Goal: Information Seeking & Learning: Learn about a topic

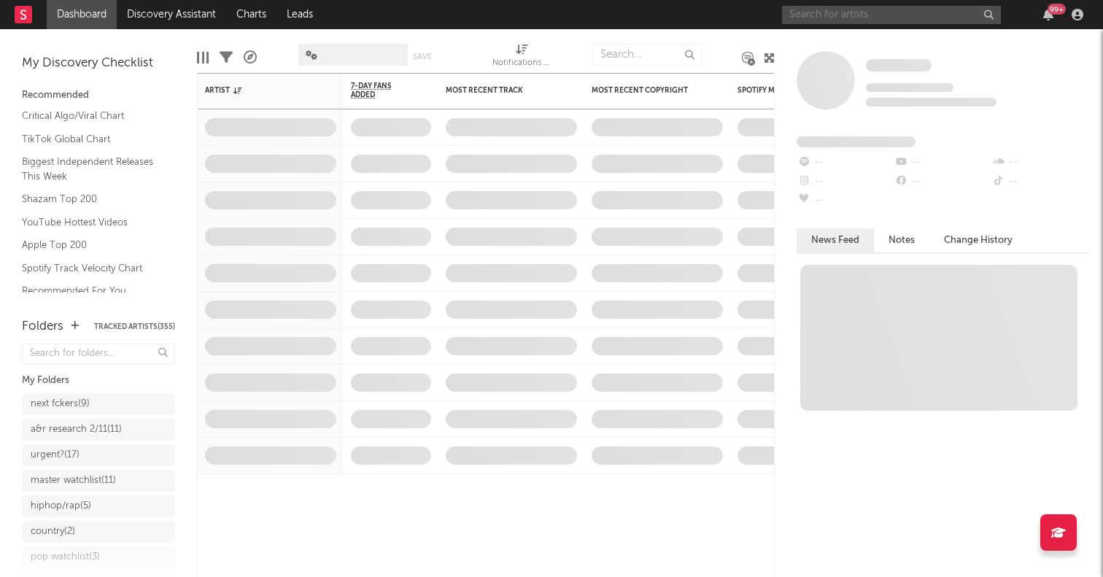
click at [840, 12] on input "text" at bounding box center [891, 15] width 219 height 18
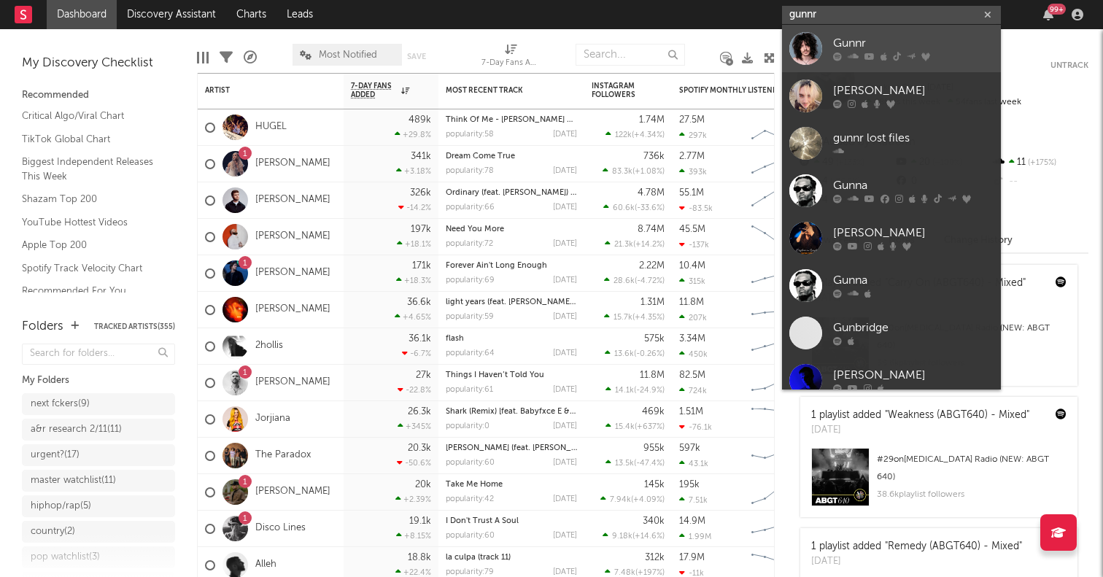
type input "gunnr"
click at [802, 47] on div at bounding box center [805, 48] width 33 height 33
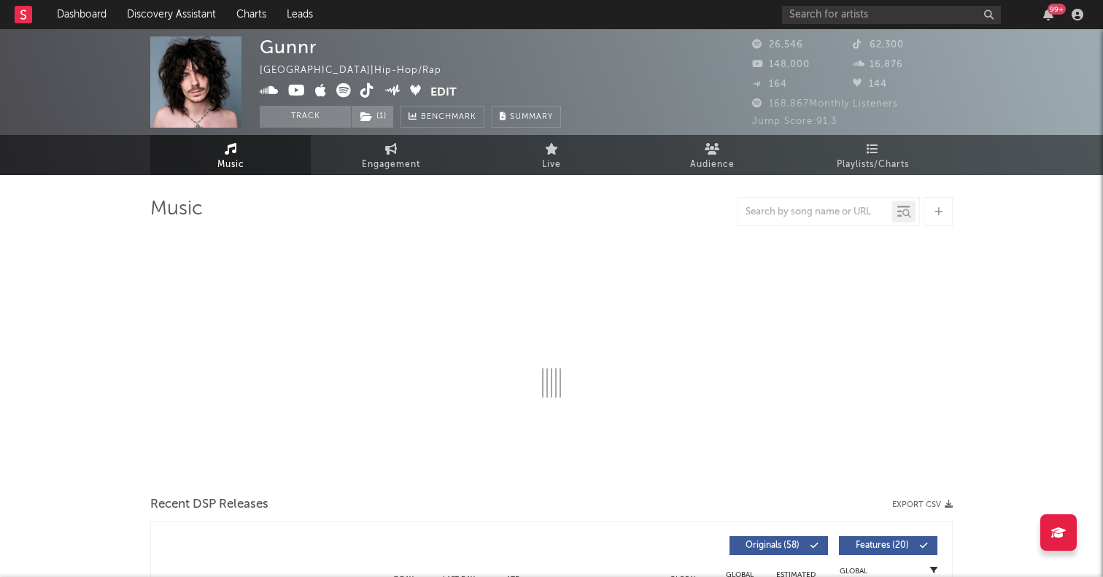
select select "6m"
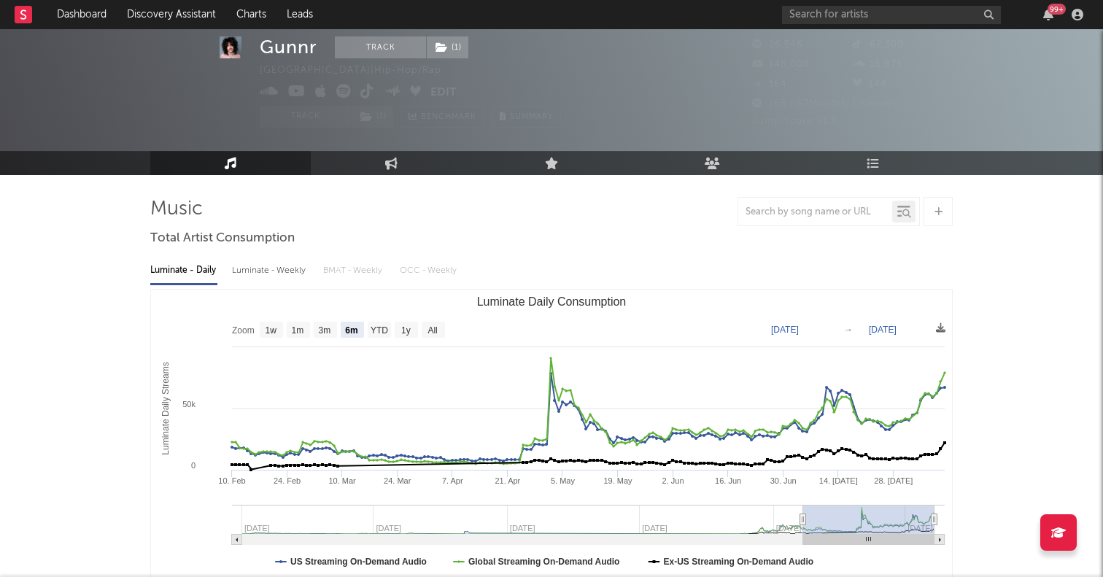
scroll to position [428, 0]
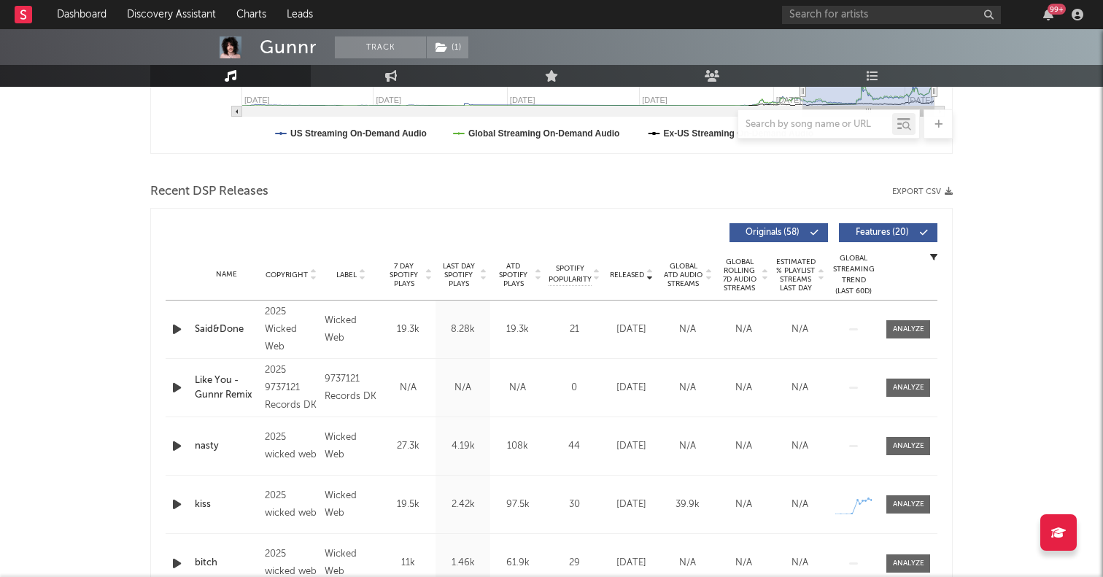
click at [176, 326] on icon "button" at bounding box center [176, 329] width 15 height 18
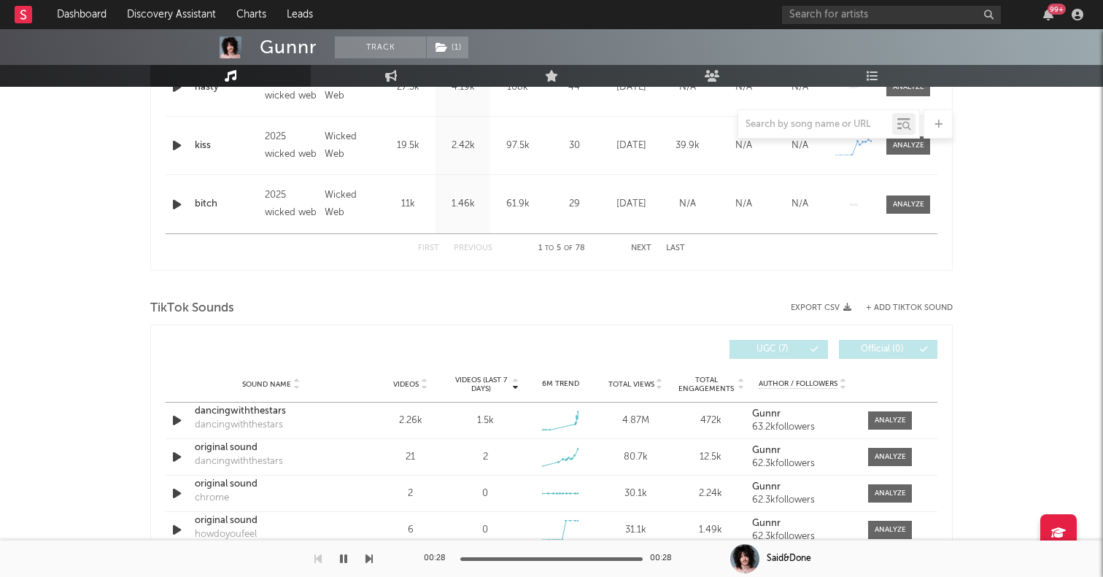
scroll to position [827, 0]
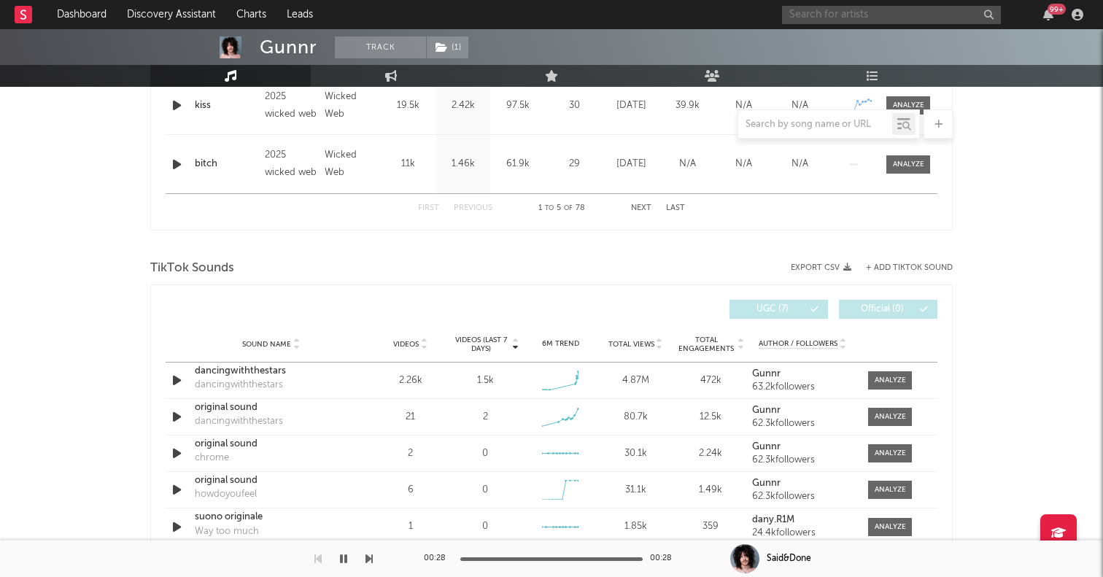
click at [817, 11] on input "text" at bounding box center [891, 15] width 219 height 18
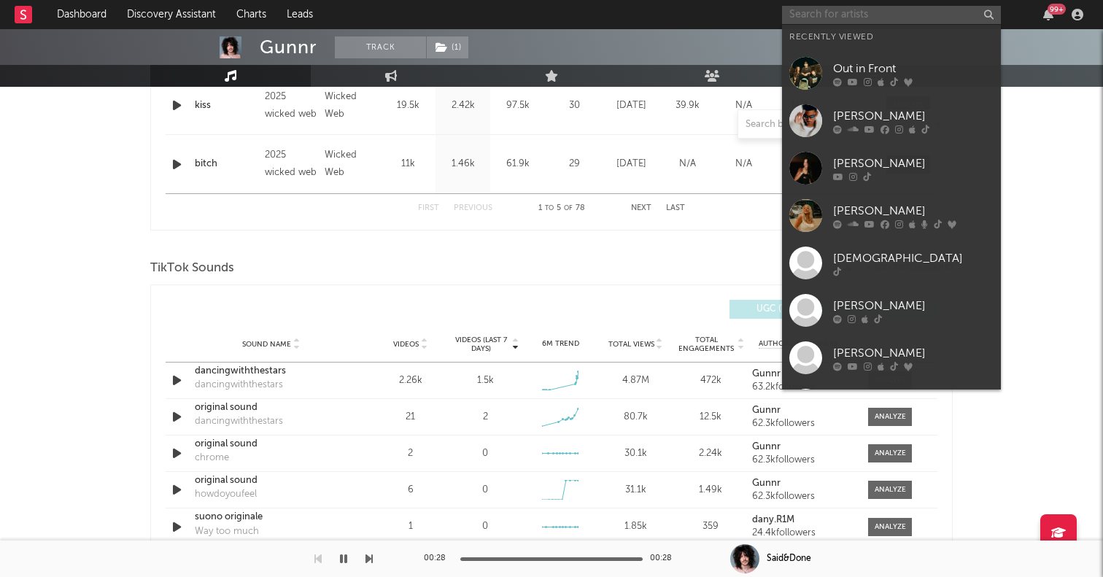
paste input "Ninajirachi"
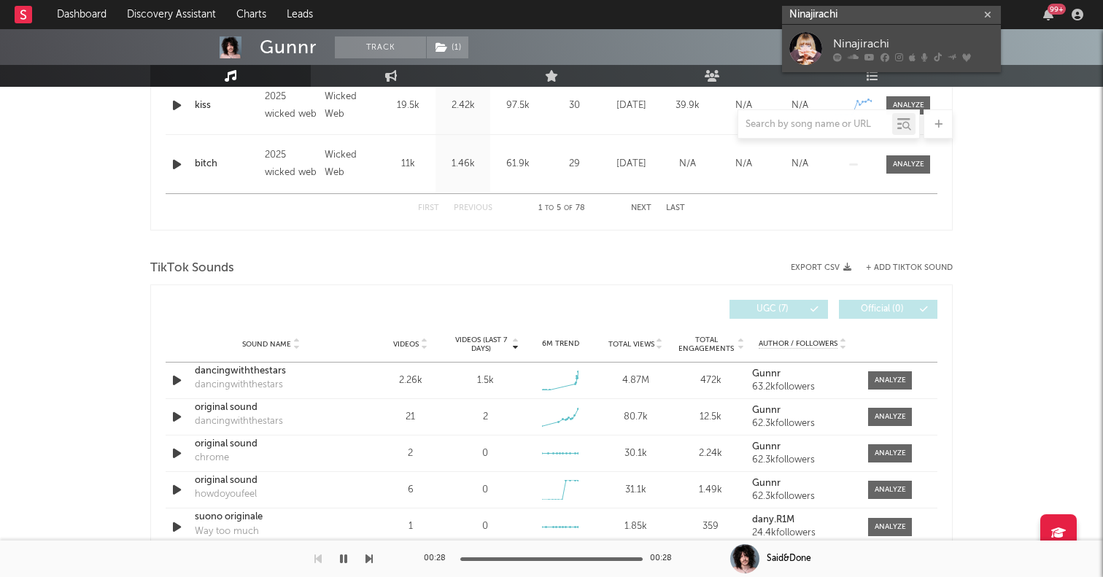
type input "Ninajirachi"
click at [809, 51] on div at bounding box center [805, 48] width 33 height 33
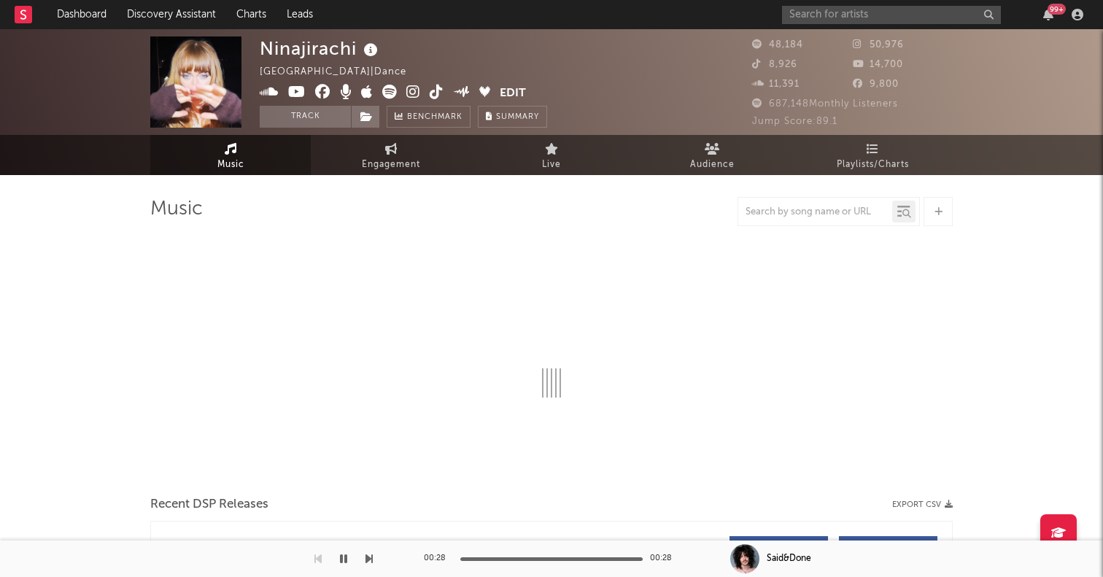
select select "6m"
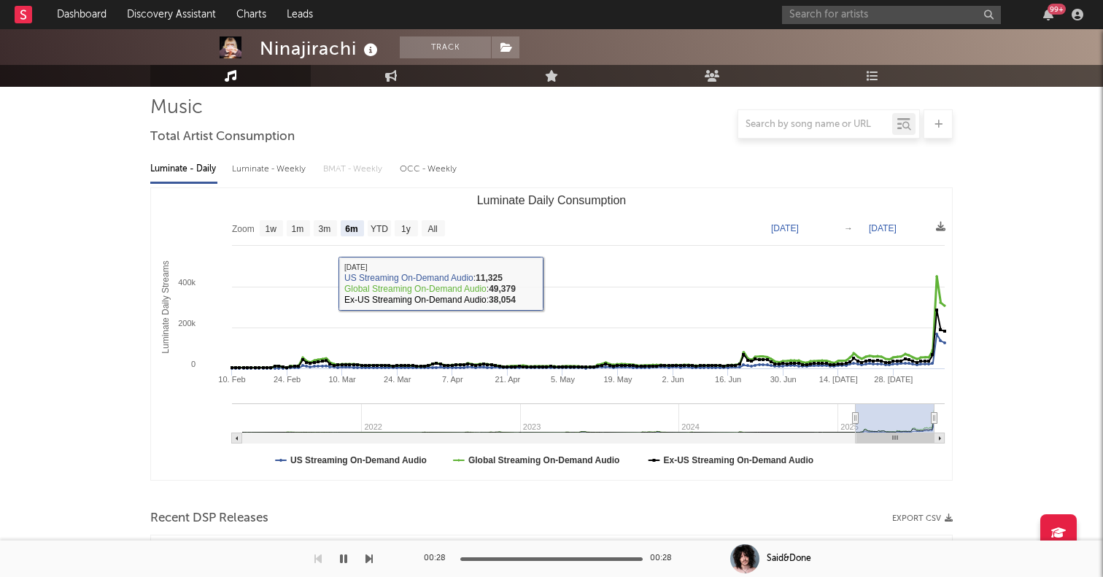
scroll to position [300, 0]
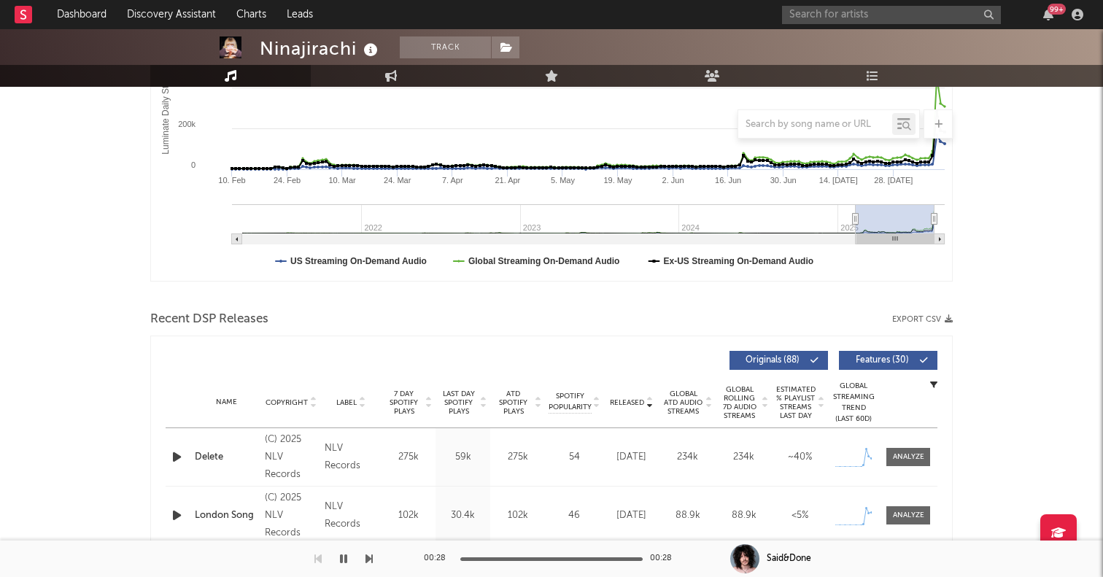
click at [182, 457] on icon "button" at bounding box center [176, 457] width 15 height 18
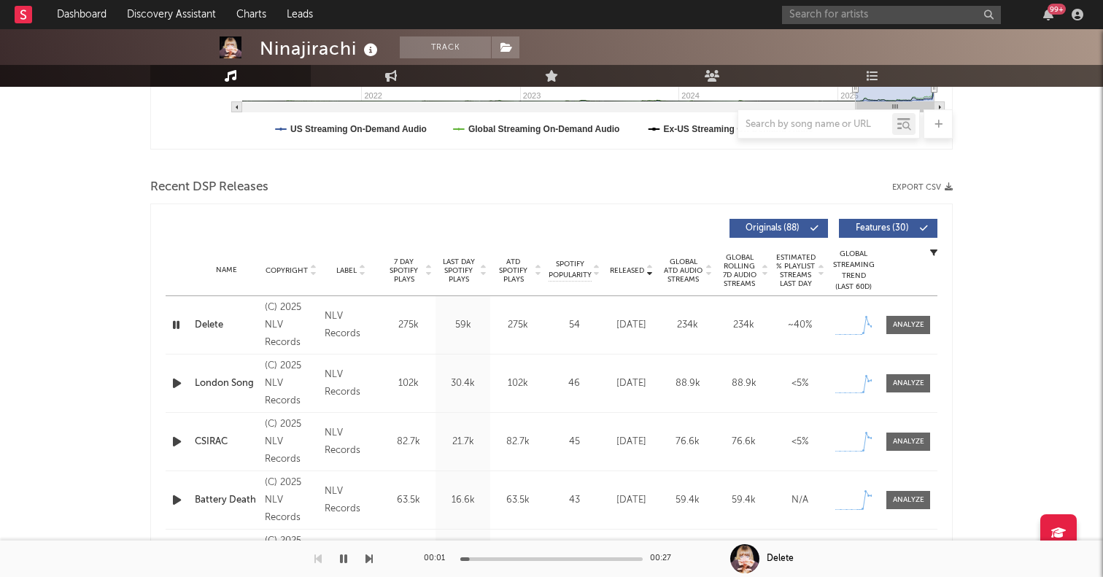
scroll to position [464, 0]
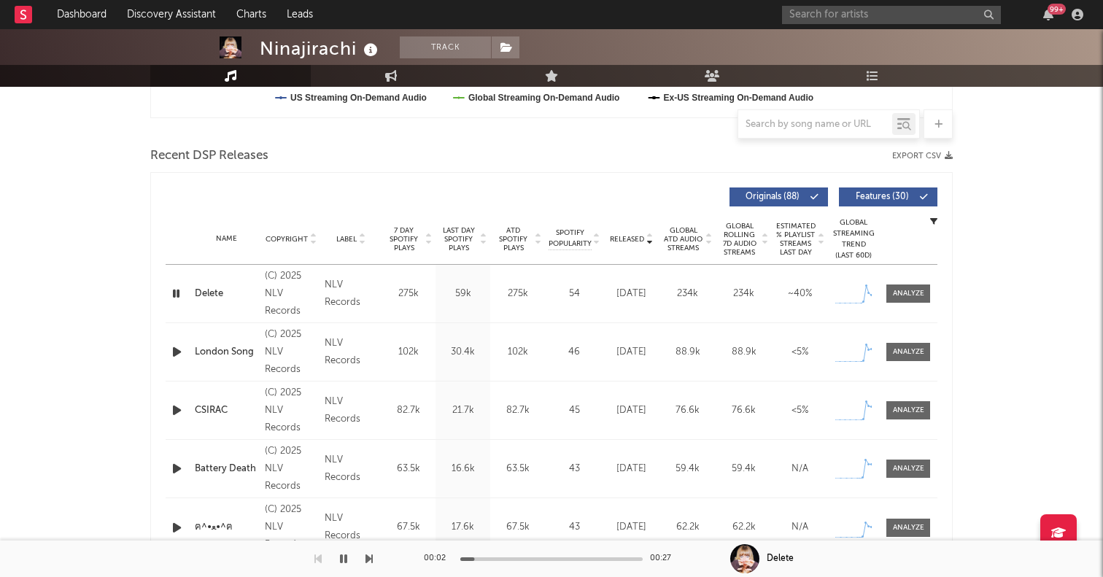
click at [174, 351] on icon "button" at bounding box center [176, 352] width 15 height 18
click at [536, 557] on div at bounding box center [551, 559] width 182 height 4
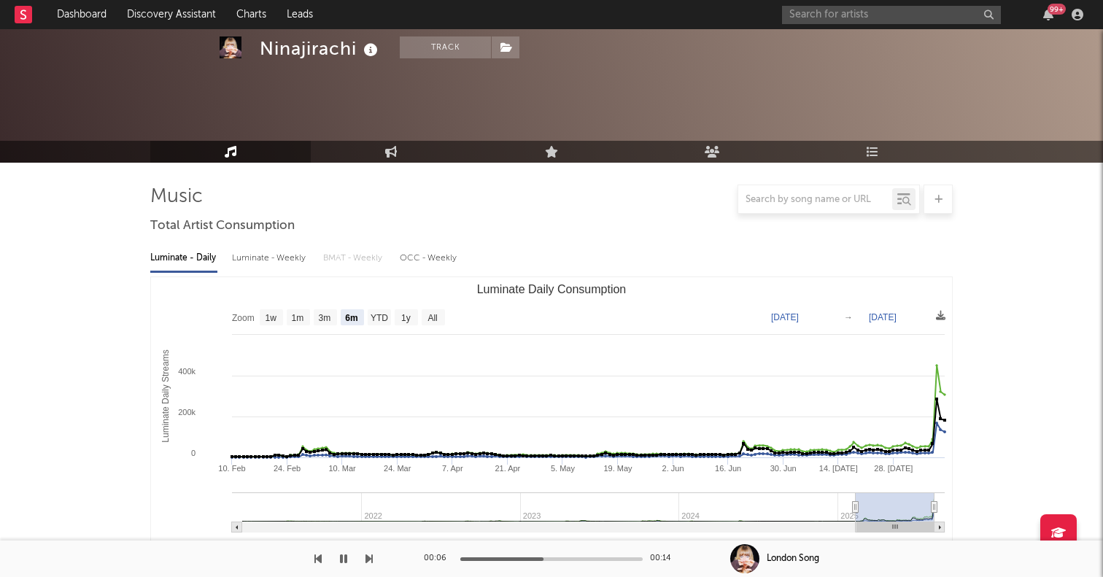
scroll to position [0, 0]
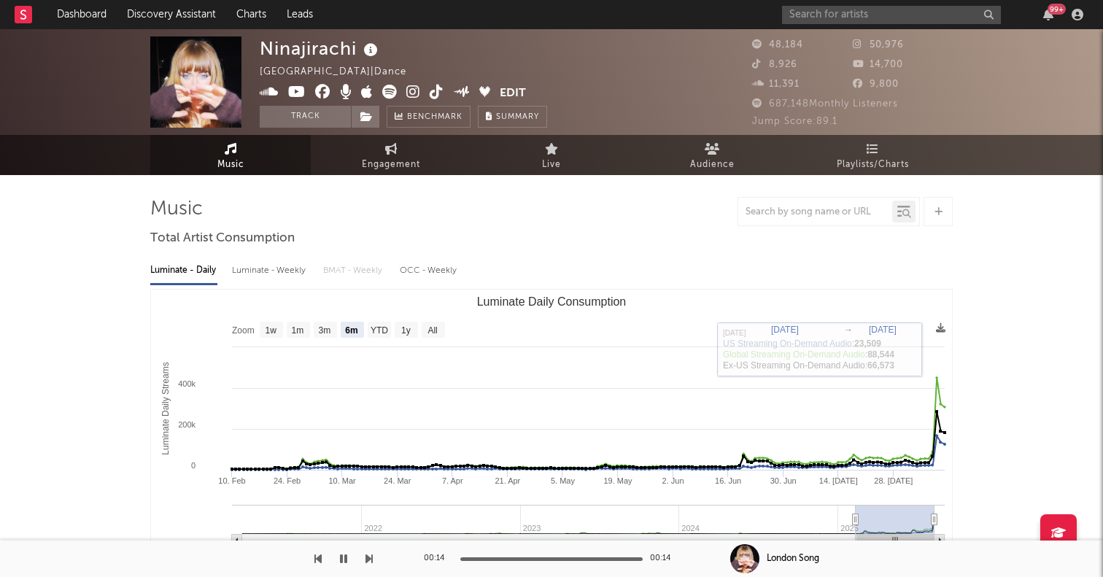
click at [411, 88] on icon at bounding box center [413, 92] width 14 height 15
click at [456, 221] on div at bounding box center [551, 211] width 802 height 29
click at [387, 92] on icon at bounding box center [389, 92] width 15 height 15
click at [828, 9] on input "text" at bounding box center [891, 15] width 219 height 18
paste input "Wylin Liiq"
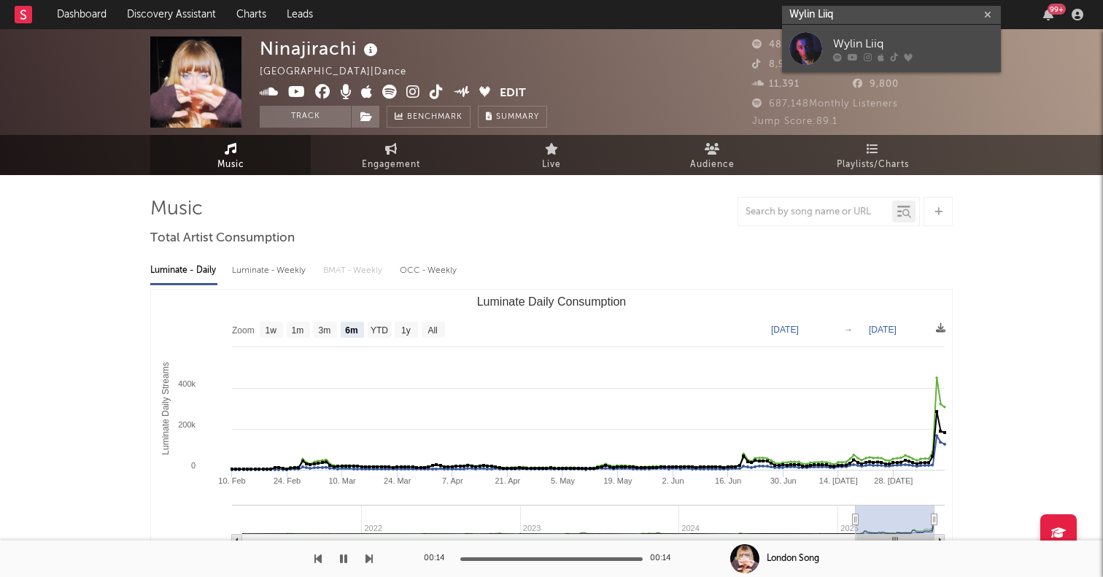
type input "Wylin Liiq"
click at [803, 46] on div at bounding box center [805, 48] width 33 height 33
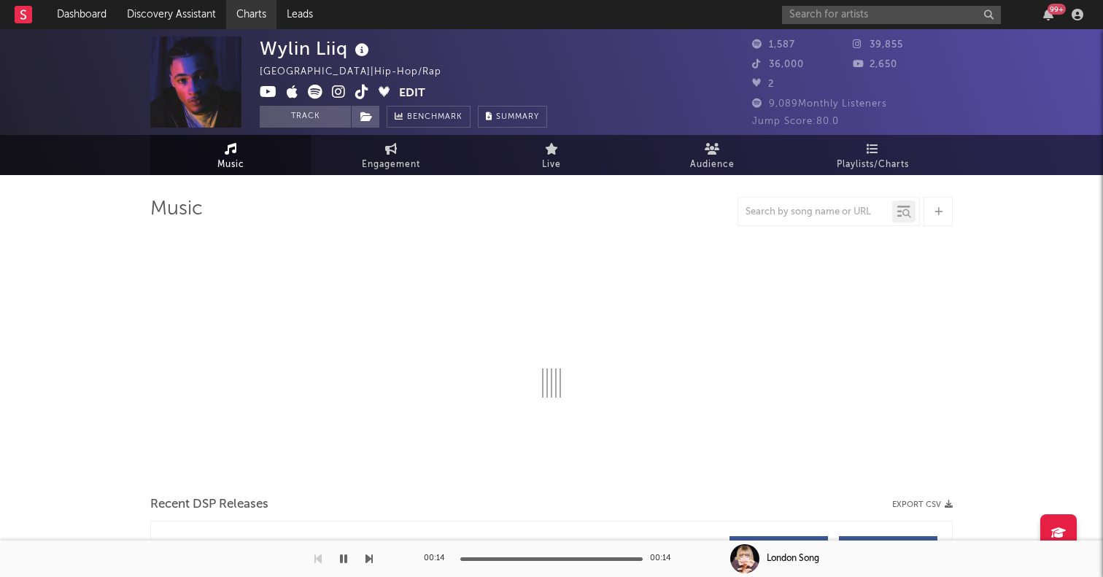
select select "1w"
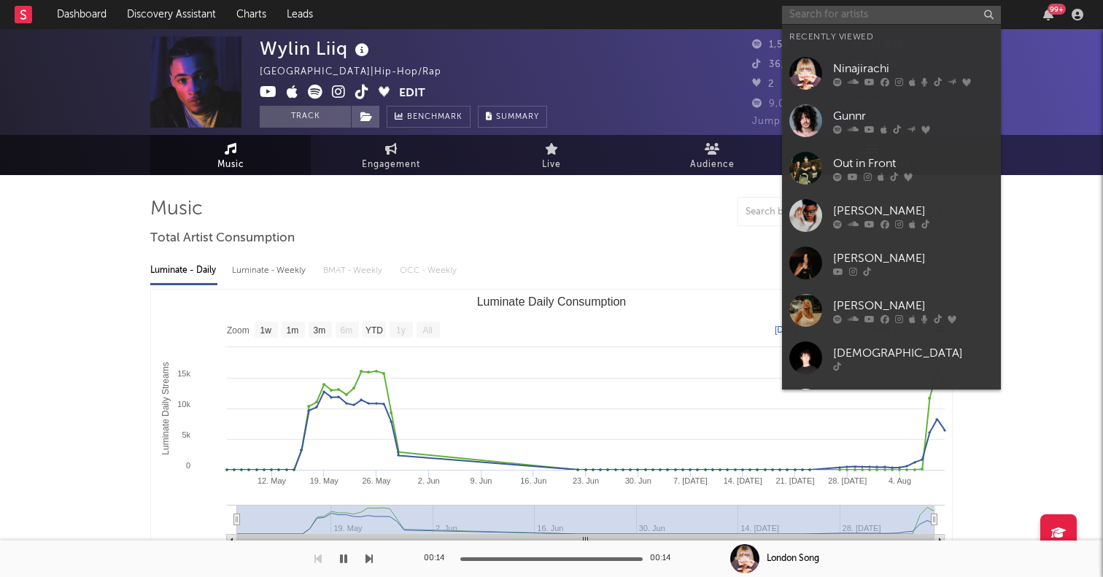
click at [860, 6] on input "text" at bounding box center [891, 15] width 219 height 18
paste input "[URL][DOMAIN_NAME]"
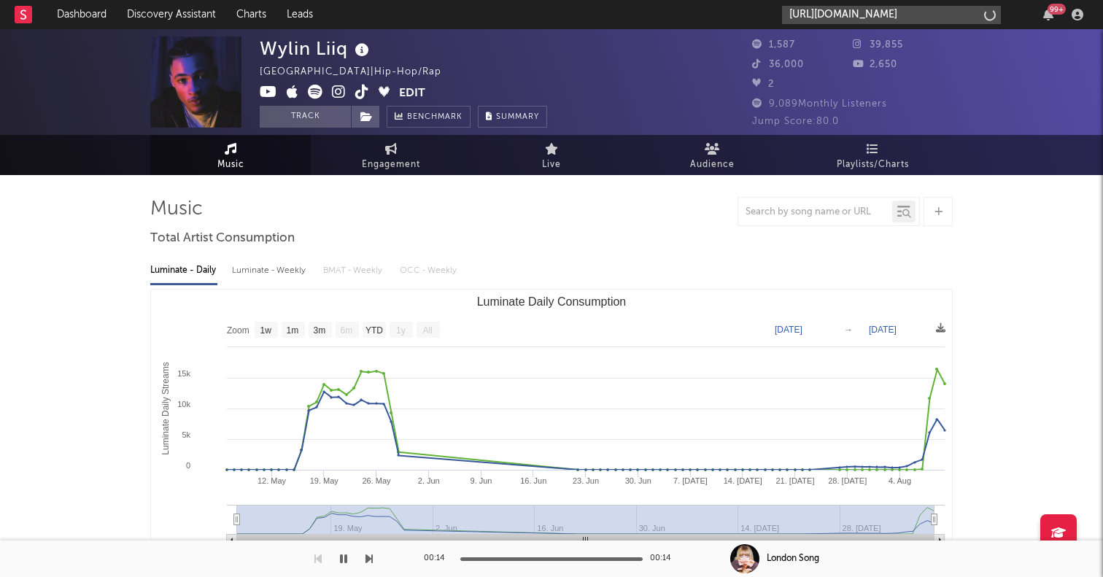
click at [959, 16] on input "[URL][DOMAIN_NAME]" at bounding box center [891, 15] width 219 height 18
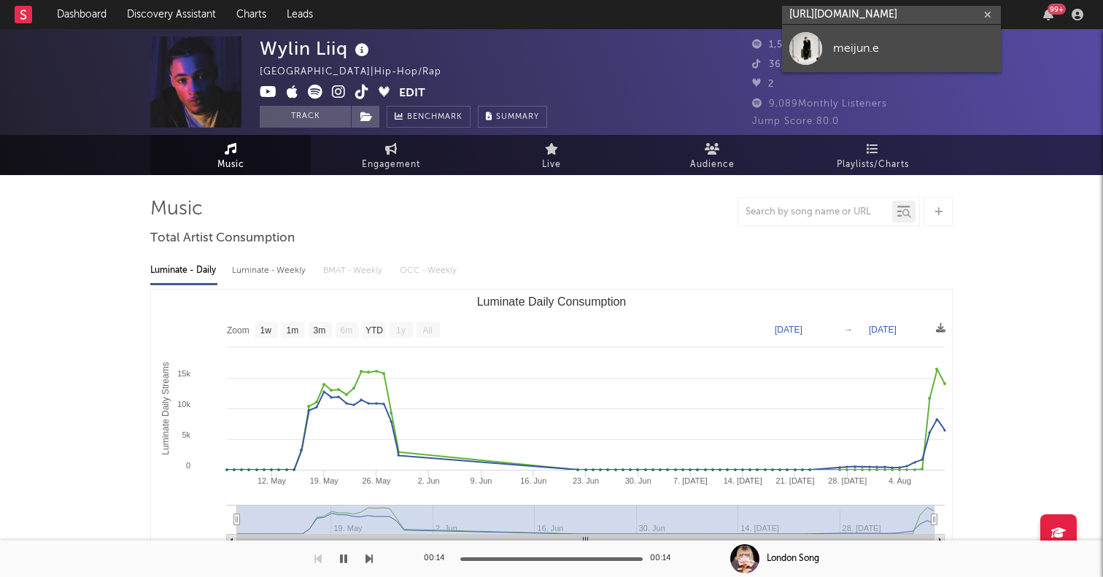
type input "[URL][DOMAIN_NAME]"
click at [831, 47] on link "meijun.e" at bounding box center [891, 48] width 219 height 47
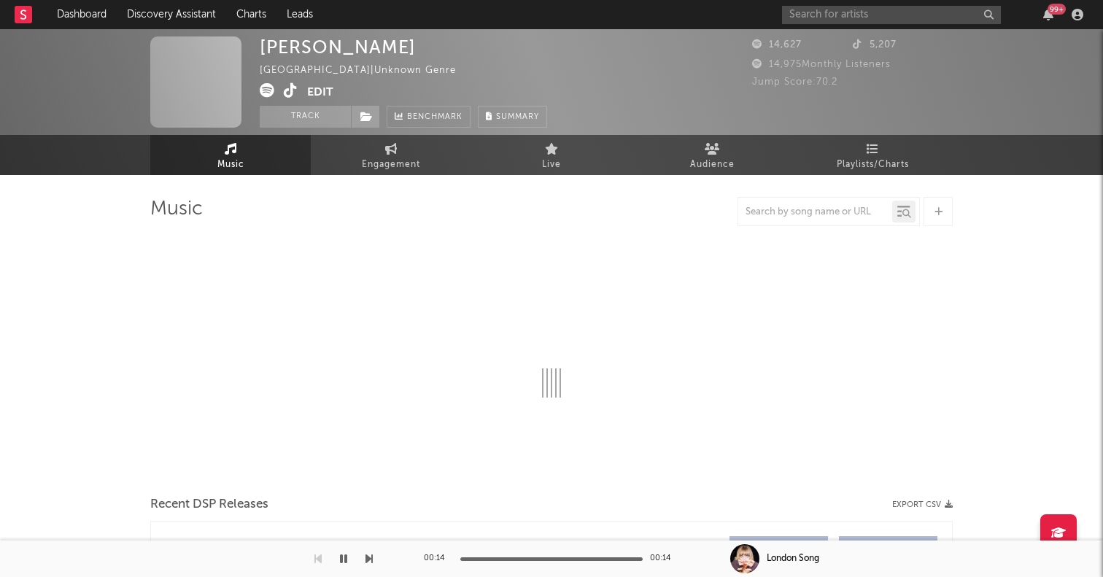
click at [273, 85] on icon at bounding box center [267, 90] width 15 height 15
select select "6m"
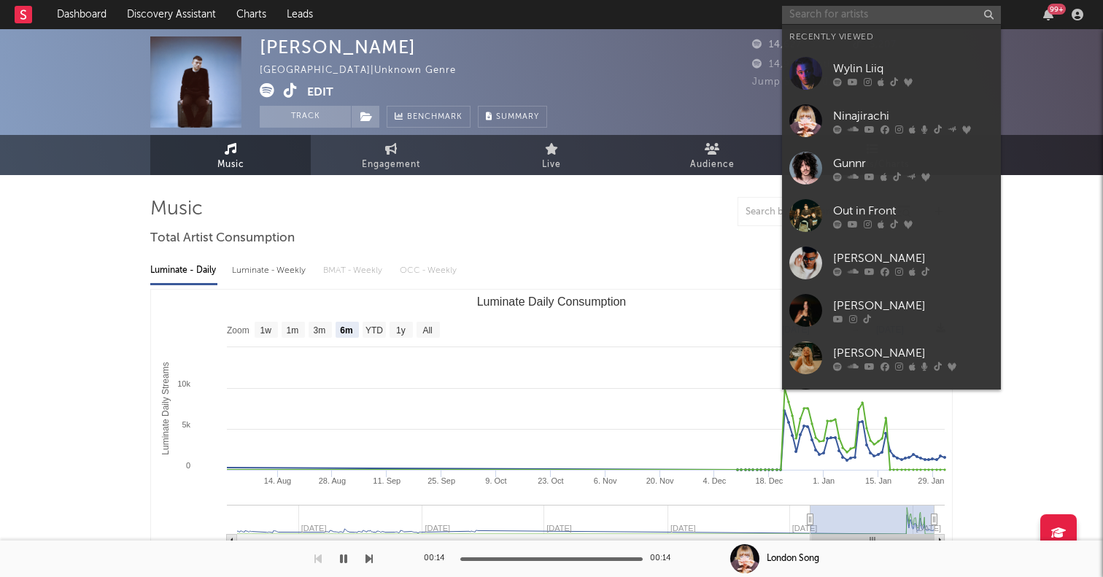
click at [839, 18] on input "text" at bounding box center [891, 15] width 219 height 18
paste input "[URL][DOMAIN_NAME]"
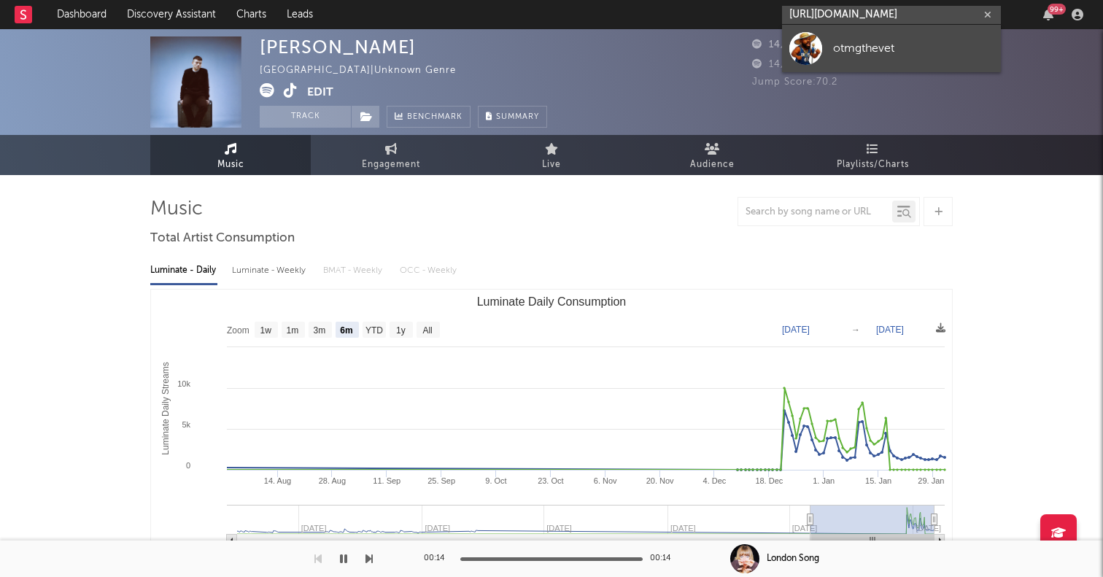
type input "[URL][DOMAIN_NAME]"
click at [799, 53] on div at bounding box center [805, 48] width 33 height 33
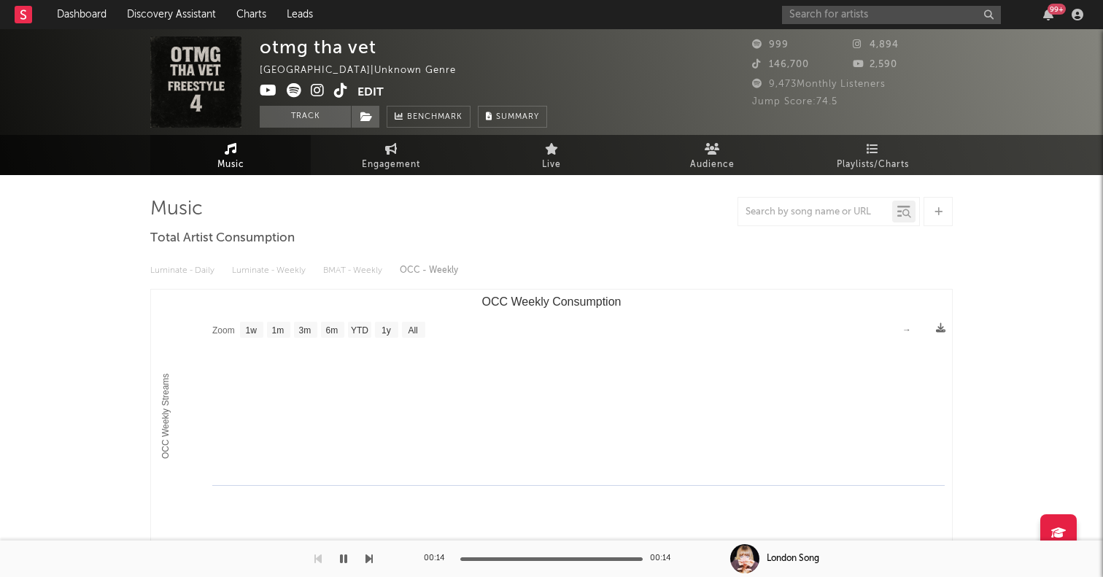
click at [421, 328] on rect "OCC Weekly Consumption" at bounding box center [413, 330] width 23 height 16
select select "All"
click at [296, 88] on icon at bounding box center [294, 90] width 15 height 15
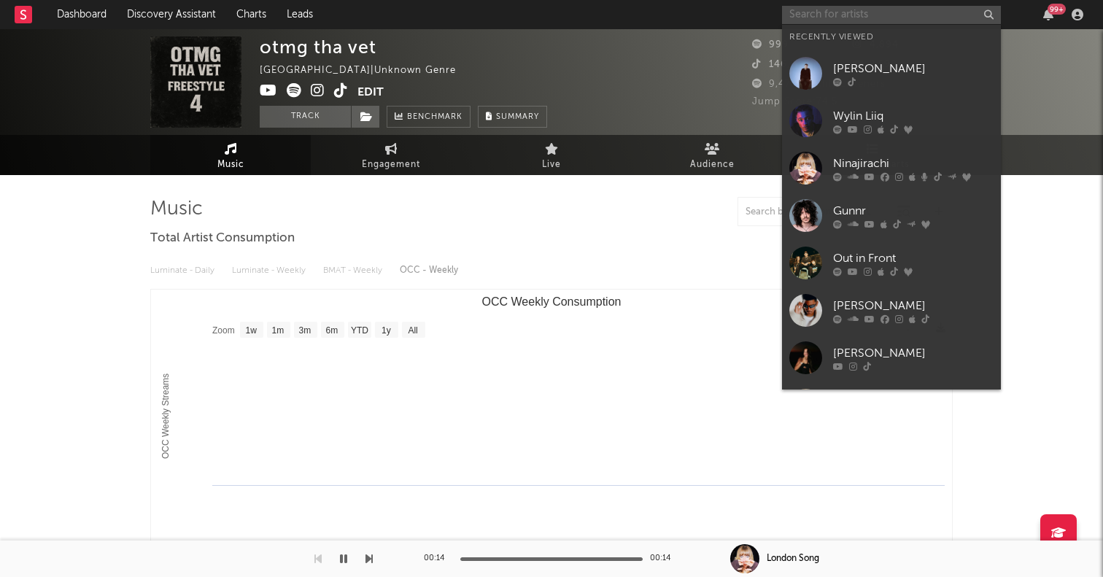
click at [895, 7] on input "text" at bounding box center [891, 15] width 219 height 18
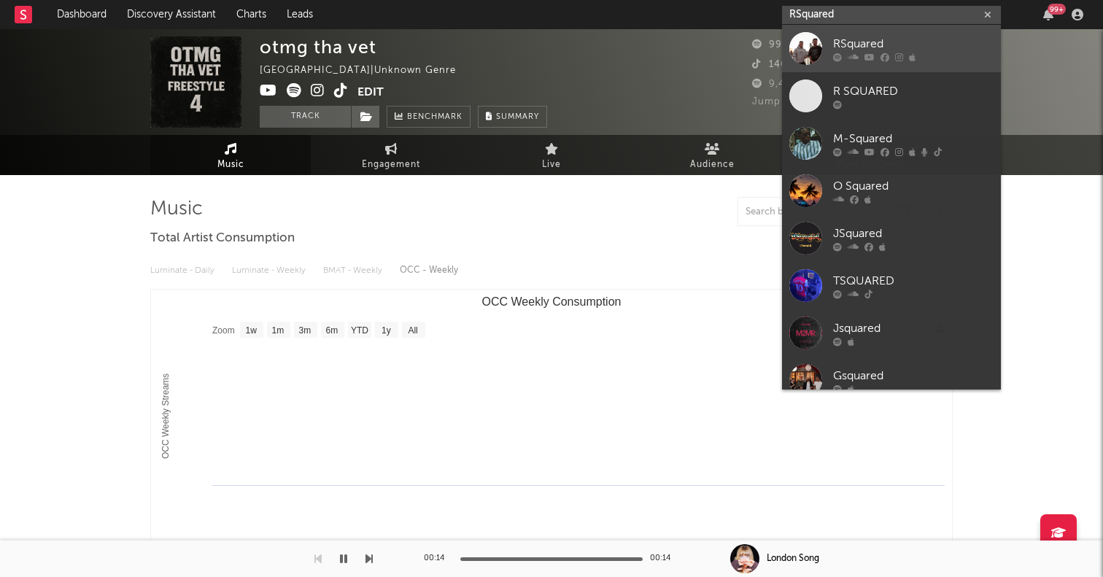
type input "RSquared"
click at [812, 46] on div at bounding box center [805, 48] width 33 height 33
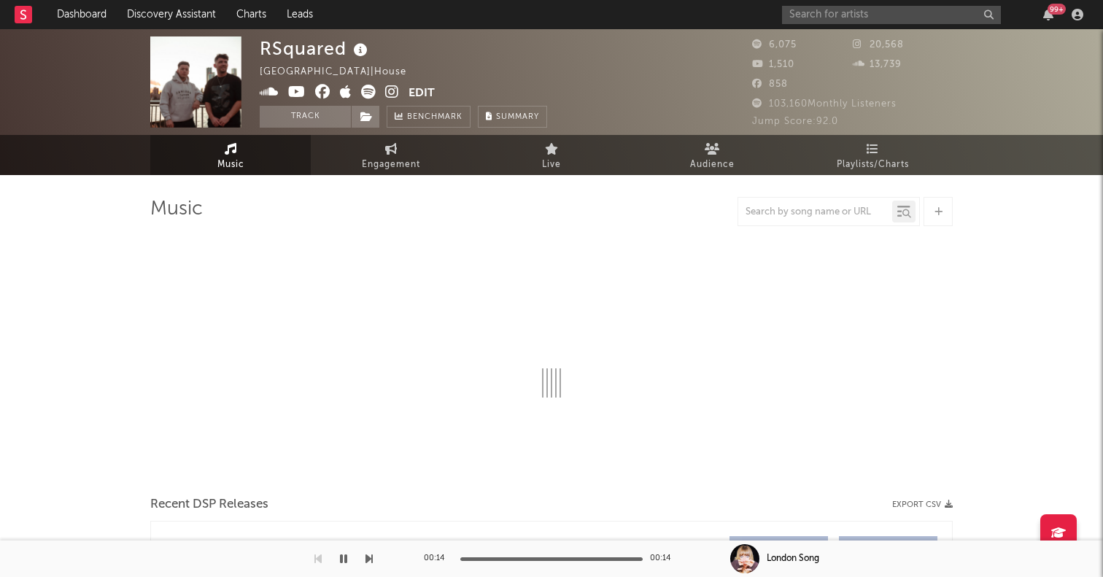
select select "6m"
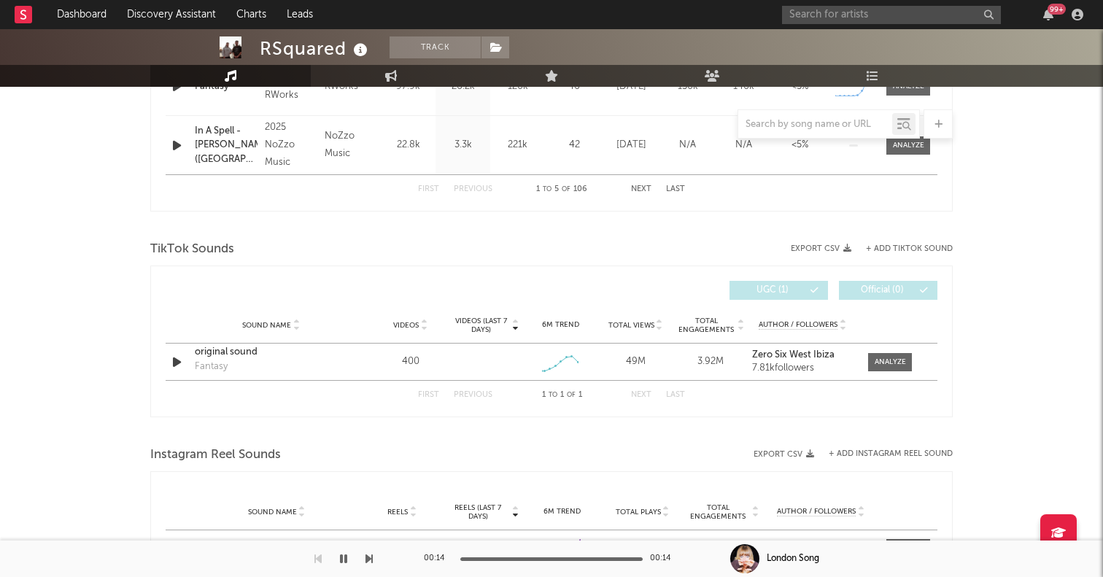
scroll to position [844, 0]
click at [178, 363] on icon "button" at bounding box center [176, 363] width 15 height 18
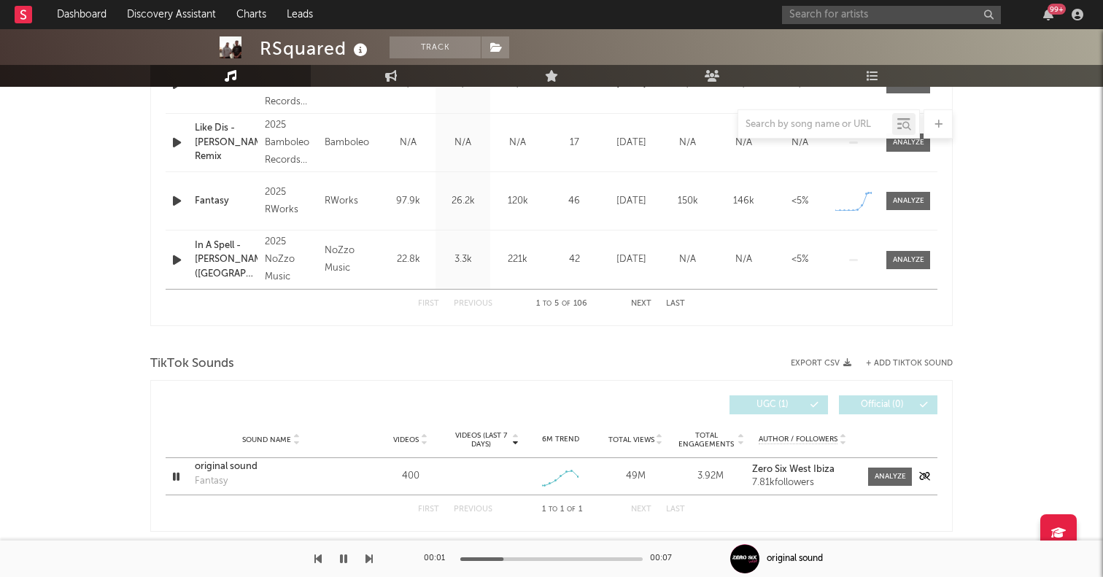
scroll to position [677, 0]
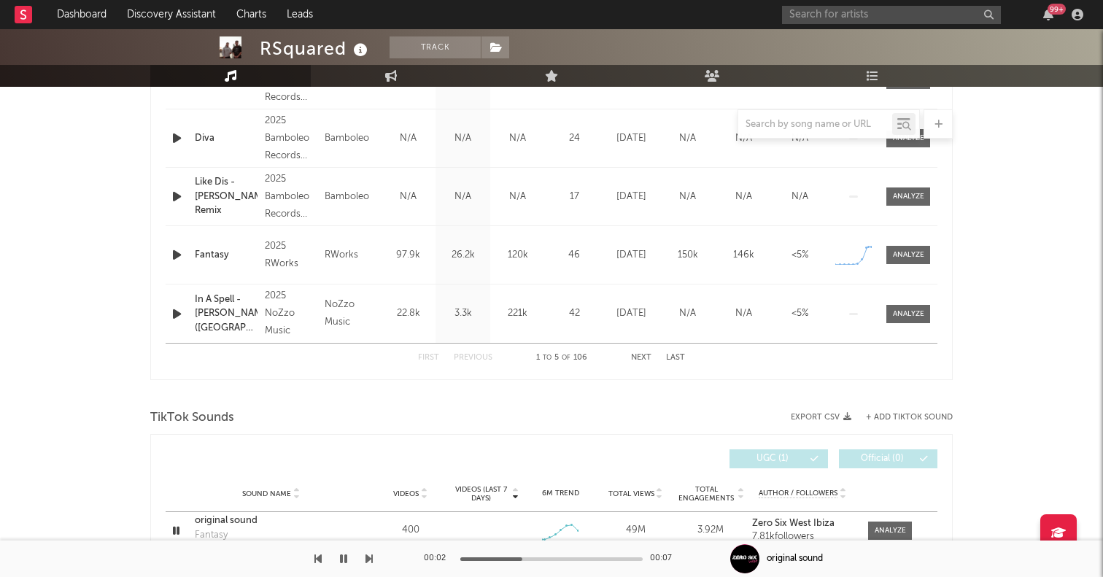
click at [177, 254] on icon "button" at bounding box center [176, 255] width 15 height 18
click at [177, 254] on icon "button" at bounding box center [176, 255] width 14 height 18
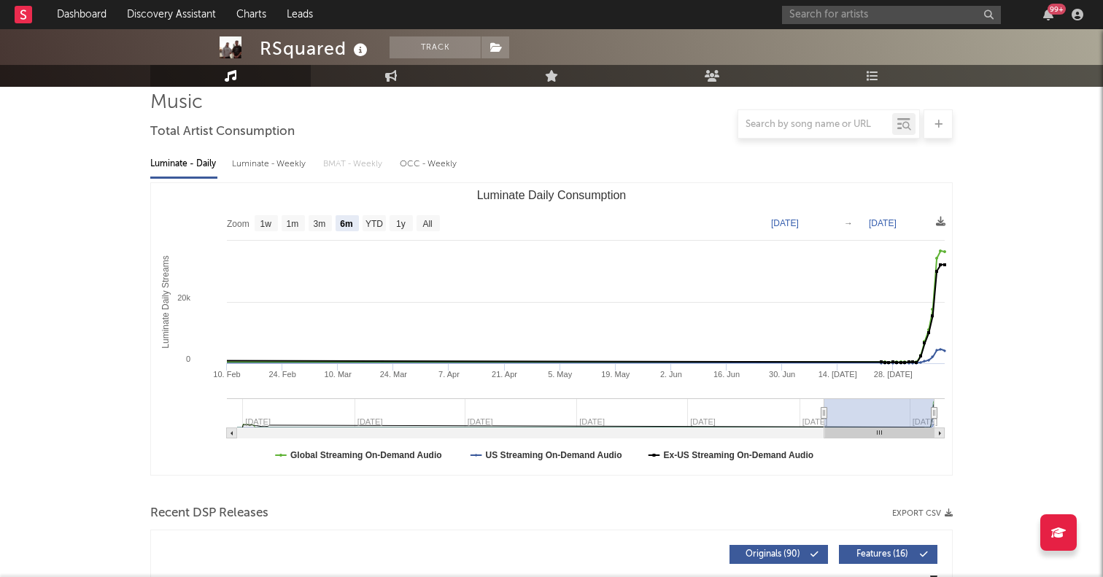
scroll to position [0, 0]
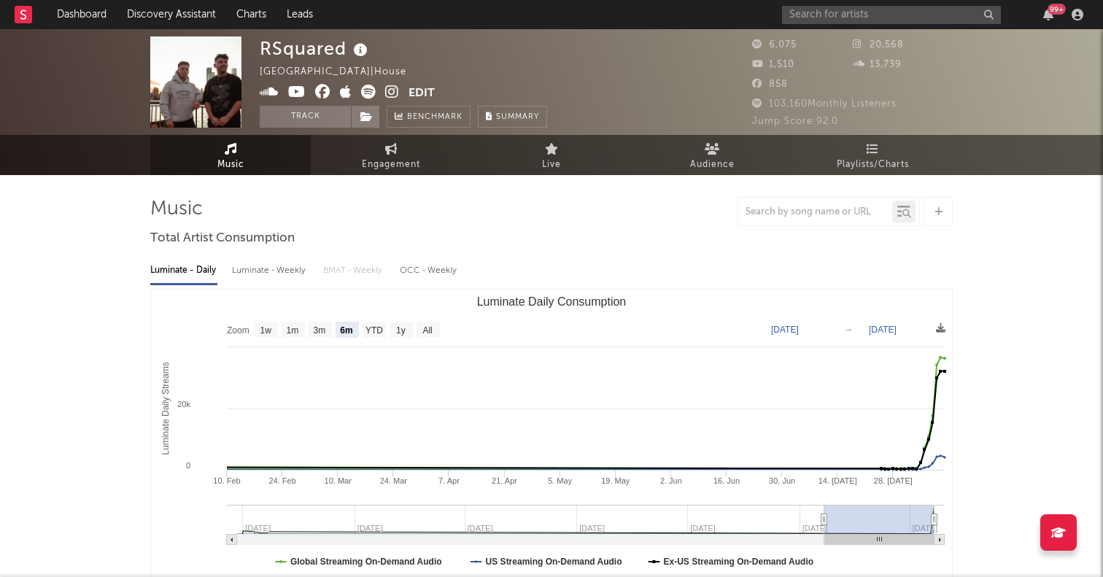
click at [363, 88] on icon at bounding box center [368, 92] width 15 height 15
click at [928, 25] on div "99 +" at bounding box center [935, 14] width 306 height 29
click at [920, 15] on input "text" at bounding box center [891, 15] width 219 height 18
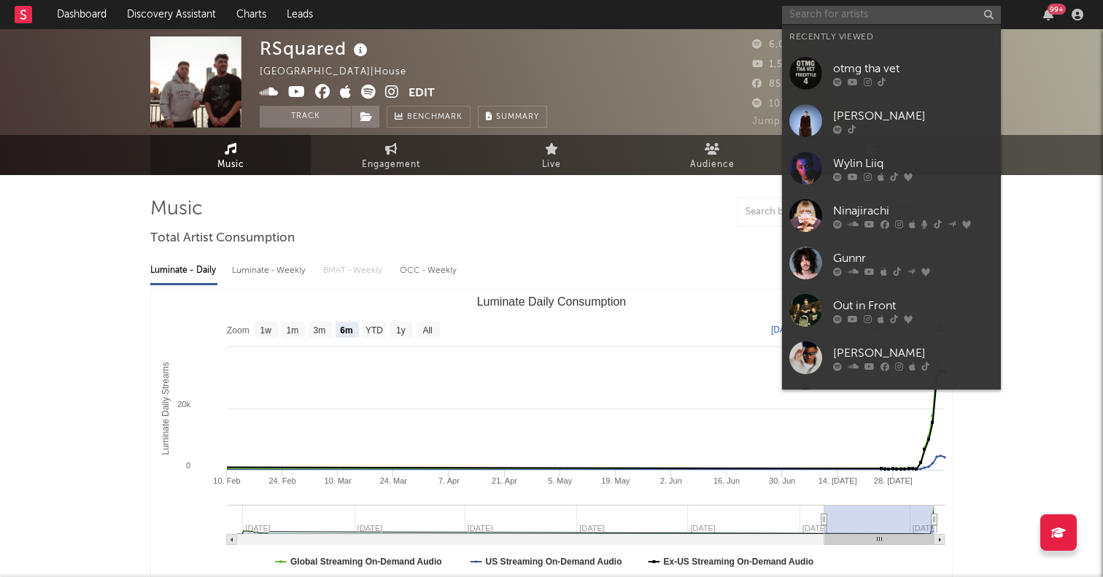
paste input "[PERSON_NAME]!"
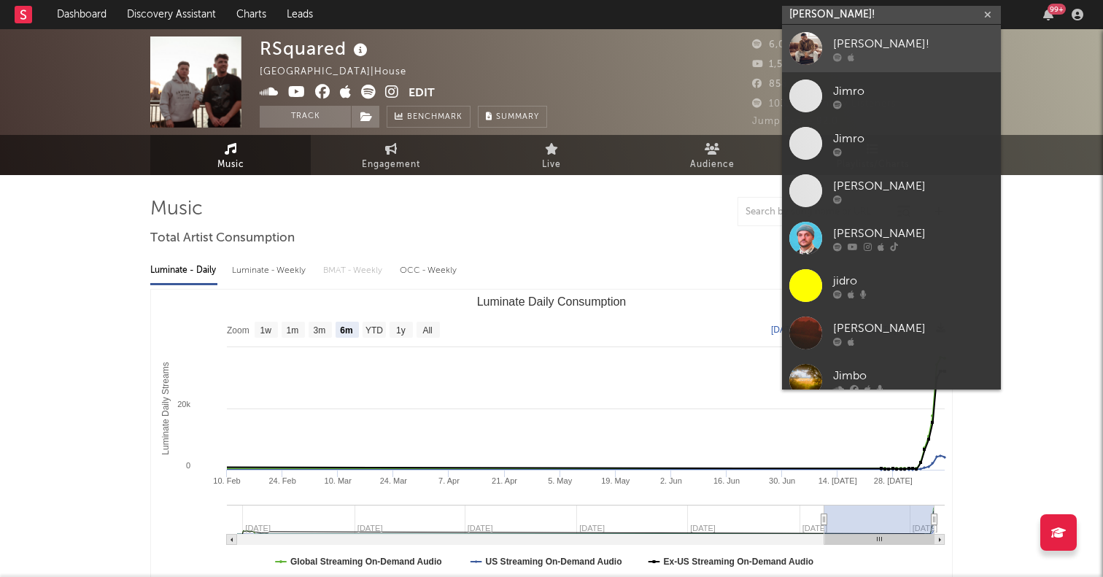
type input "[PERSON_NAME]!"
click at [804, 53] on div at bounding box center [805, 48] width 33 height 33
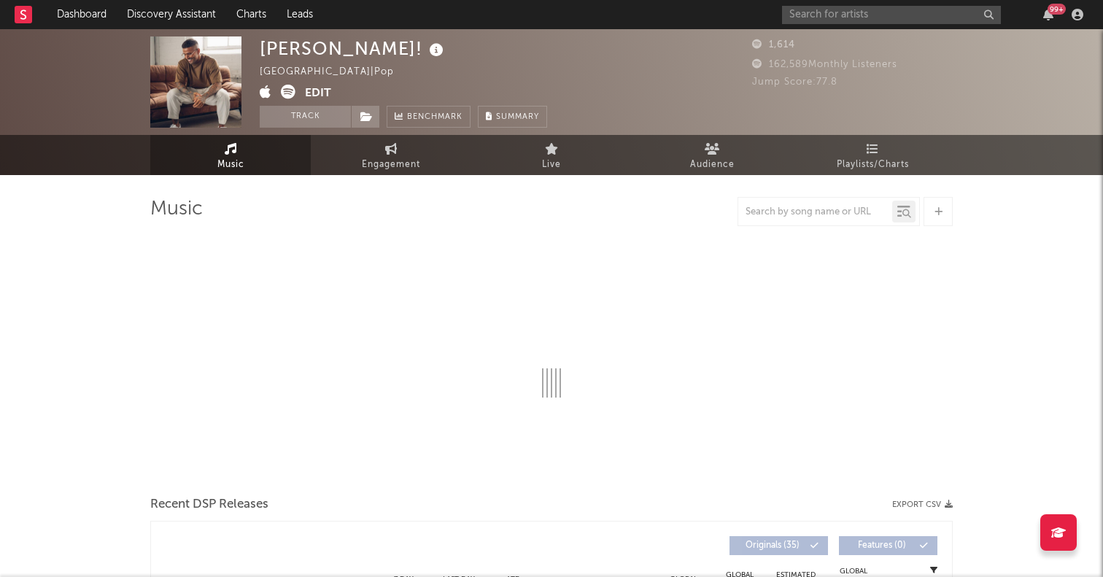
select select "6m"
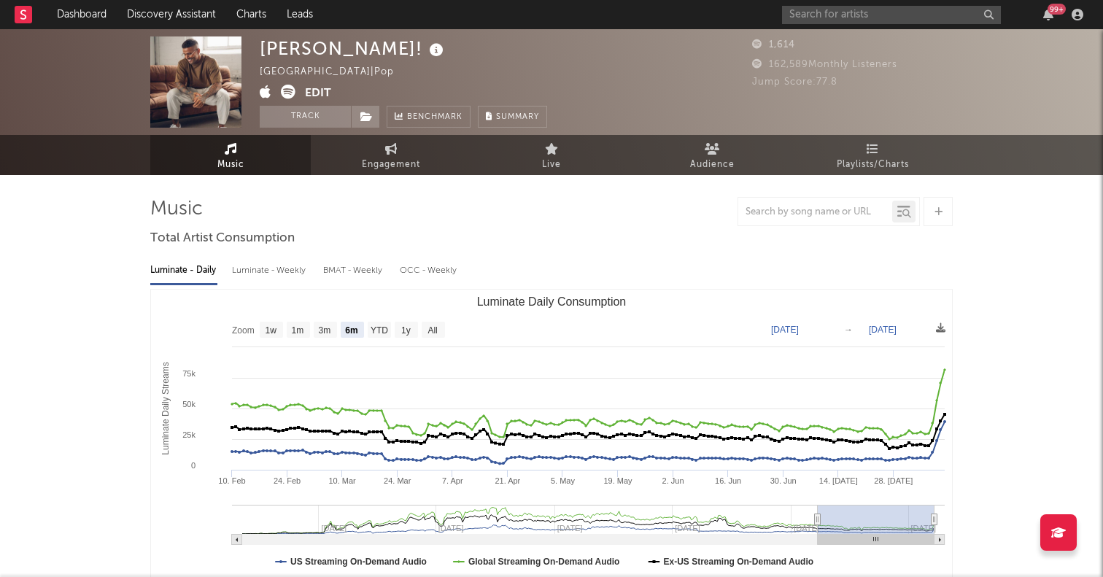
click at [287, 90] on icon at bounding box center [288, 92] width 15 height 15
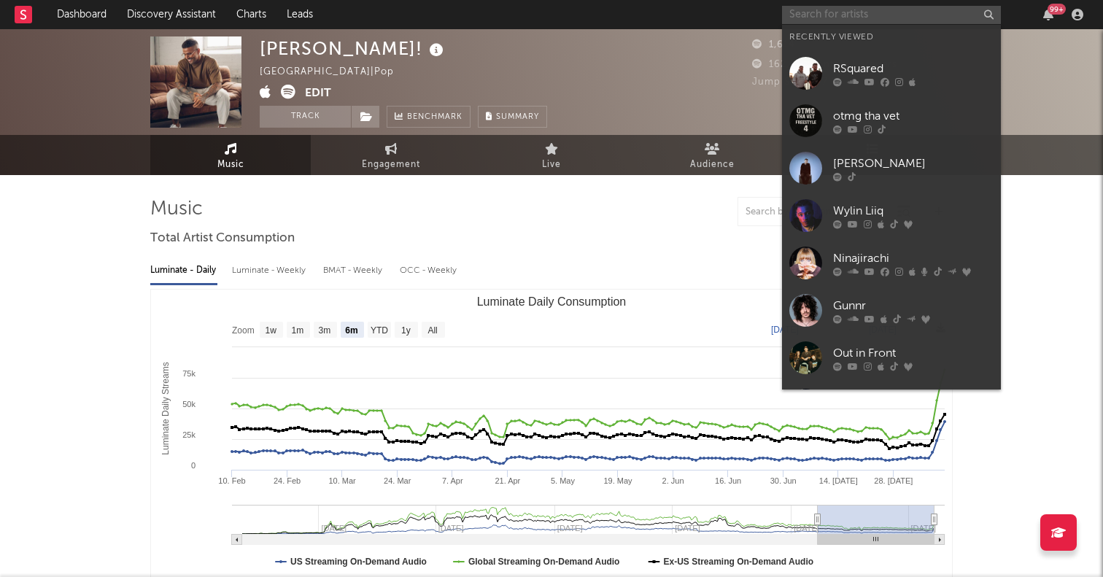
click at [844, 10] on input "text" at bounding box center [891, 15] width 219 height 18
paste input "[URL][DOMAIN_NAME]"
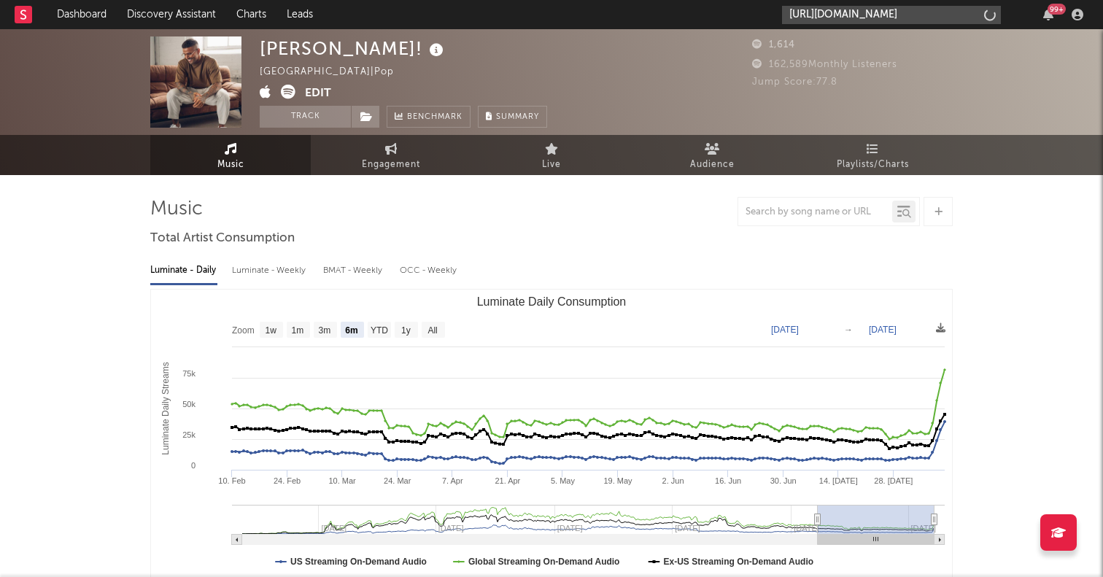
scroll to position [0, 7]
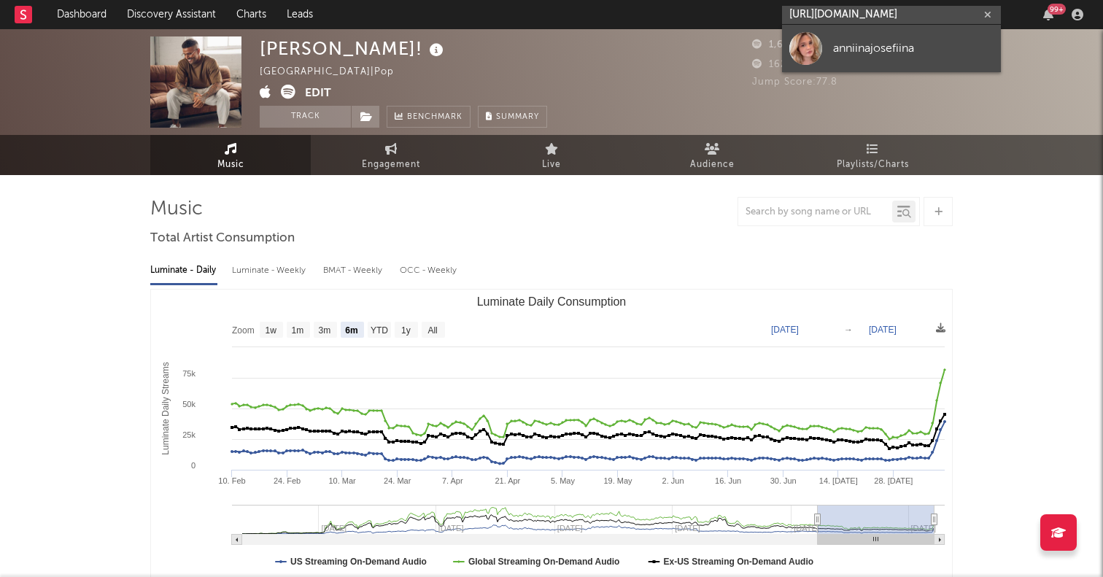
type input "[URL][DOMAIN_NAME]"
click at [814, 43] on div at bounding box center [805, 48] width 33 height 33
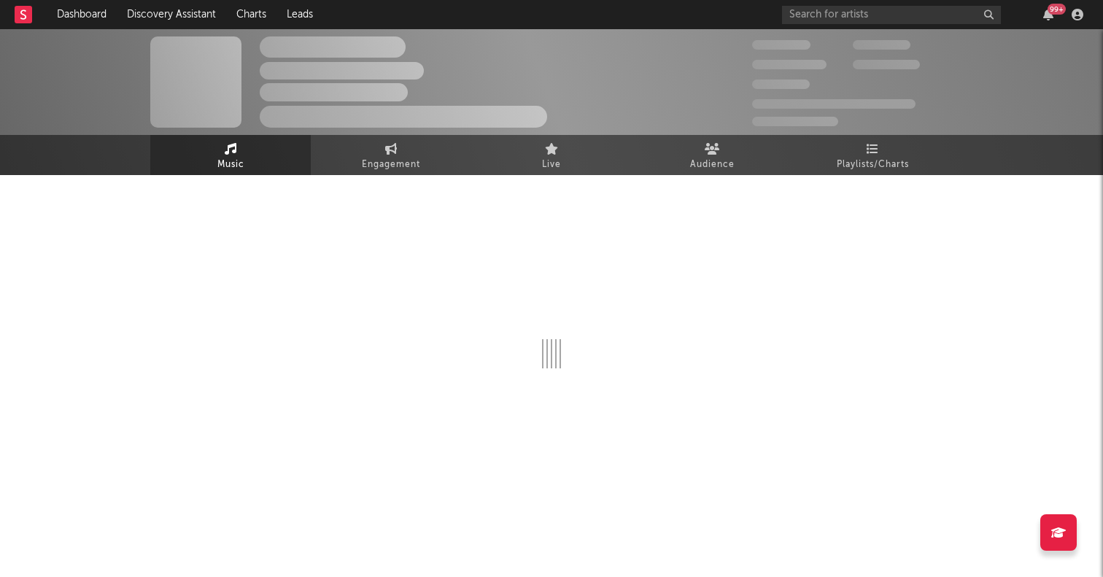
select select "1w"
